Goal: Information Seeking & Learning: Learn about a topic

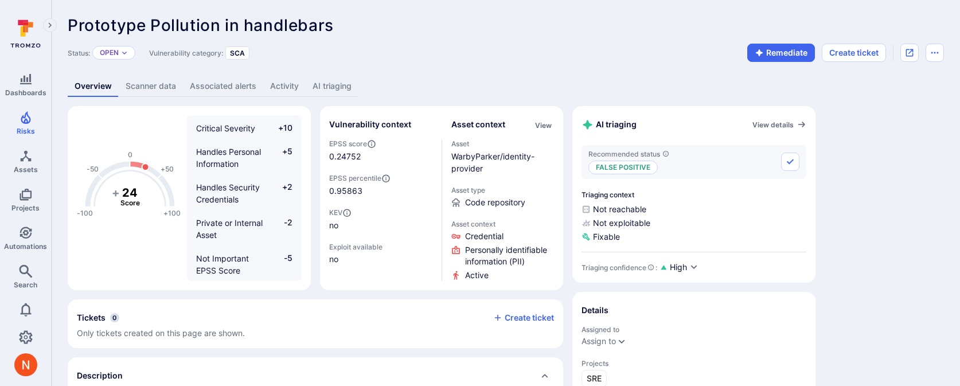
click at [350, 84] on link "AI triaging" at bounding box center [332, 86] width 53 height 21
